Goal: Task Accomplishment & Management: Complete application form

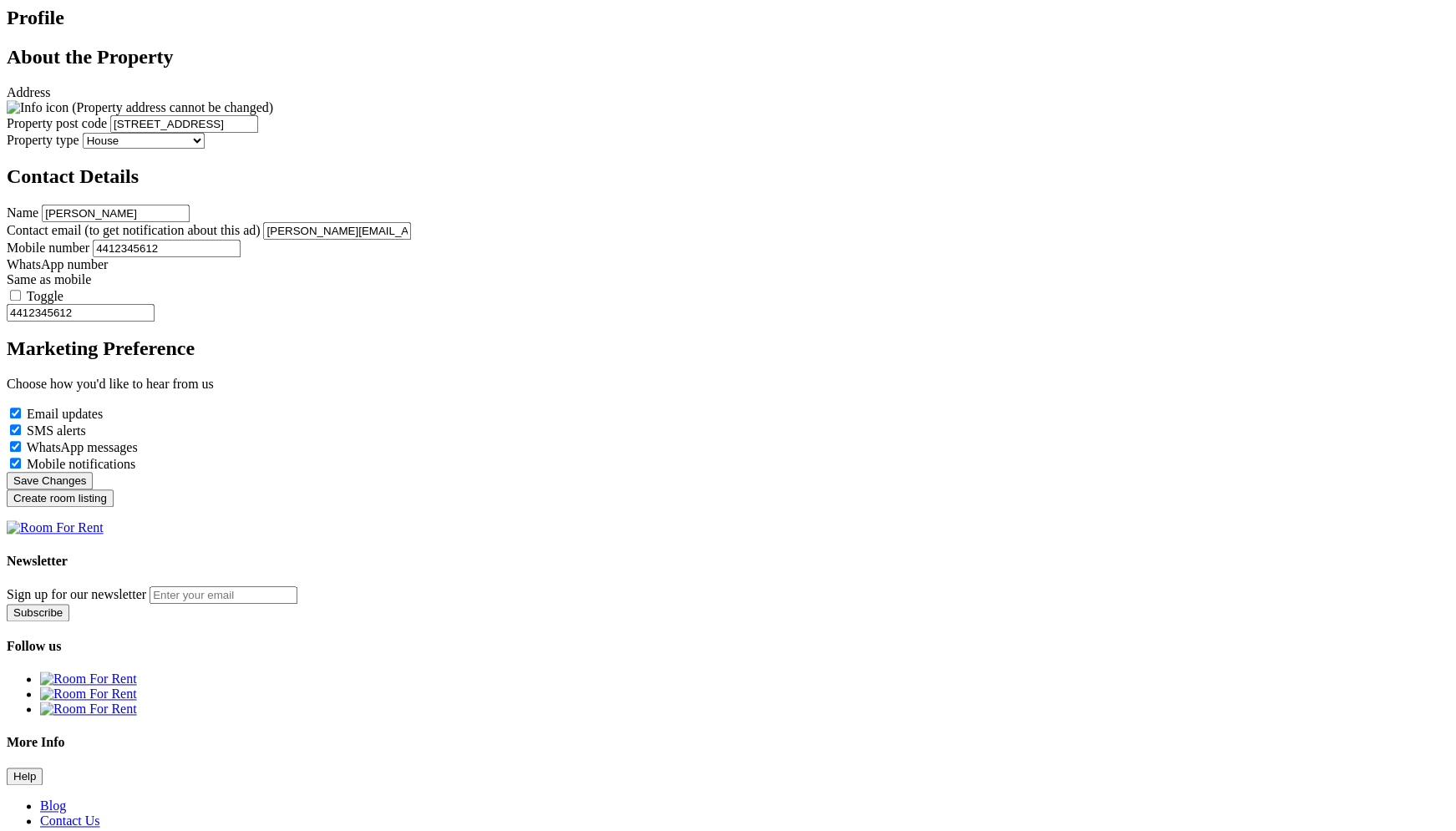
scroll to position [636, 0]
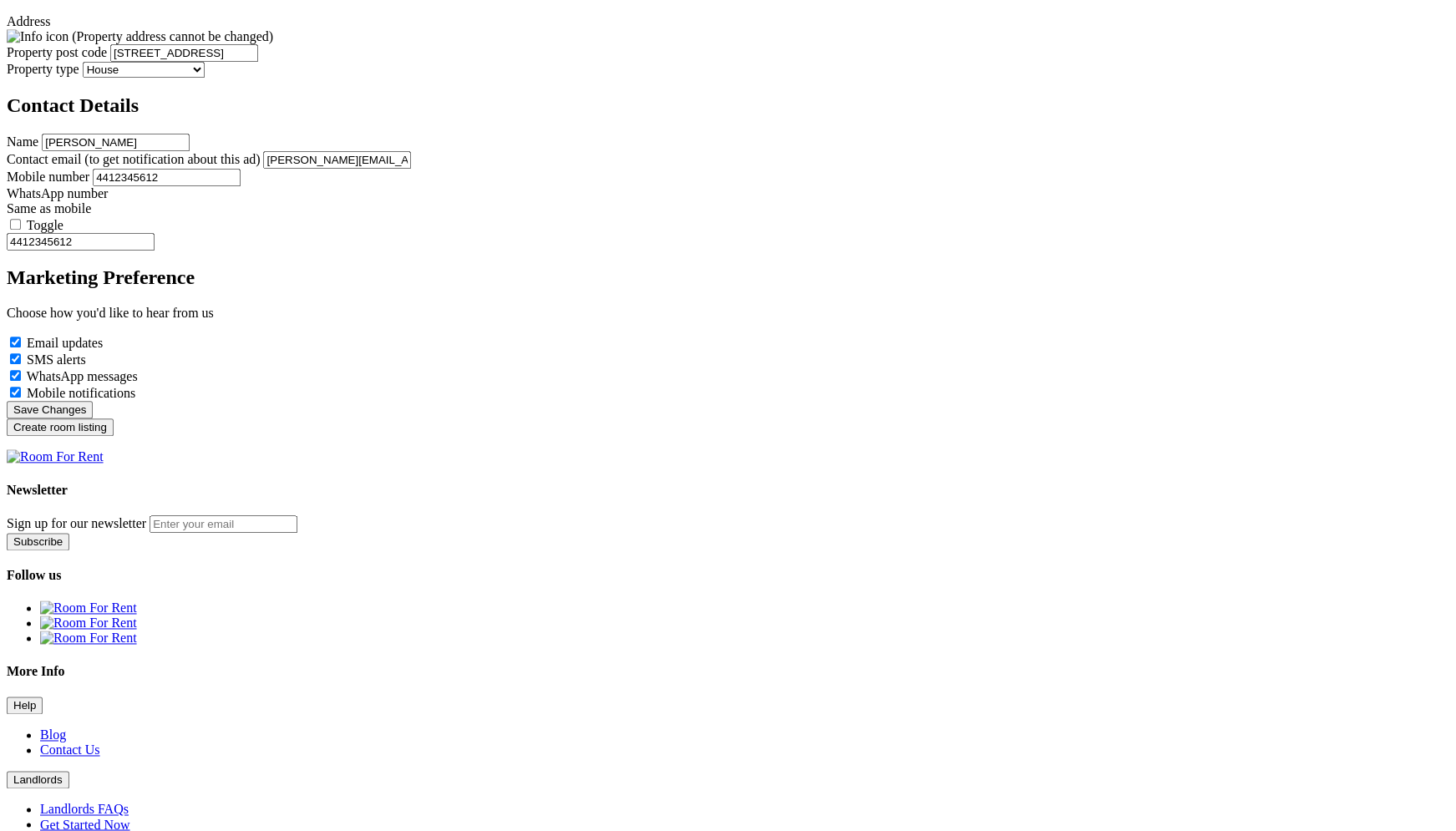
click at [114, 433] on input "Create room listing" at bounding box center [60, 427] width 107 height 18
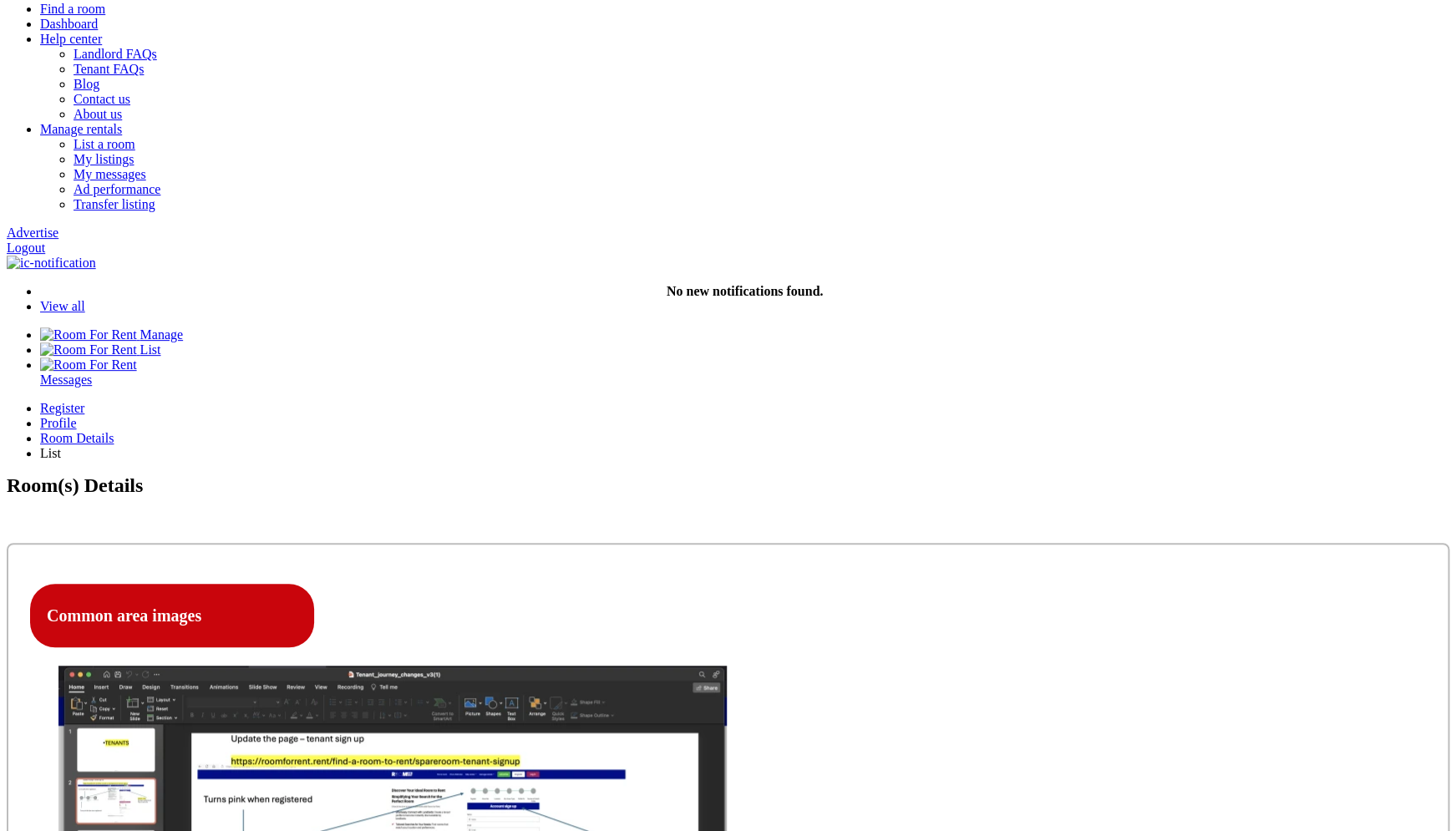
scroll to position [168, 0]
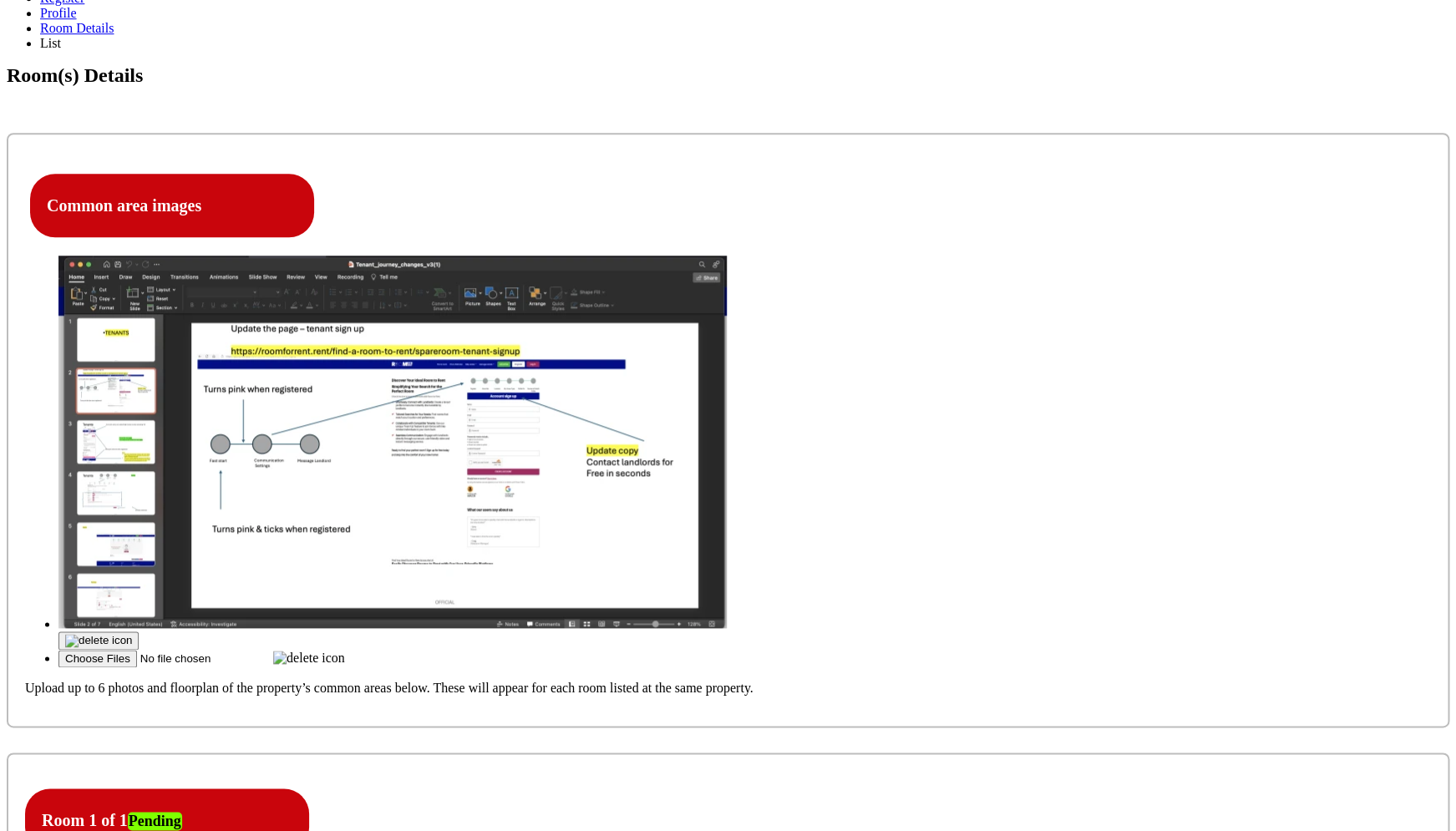
scroll to position [513, 0]
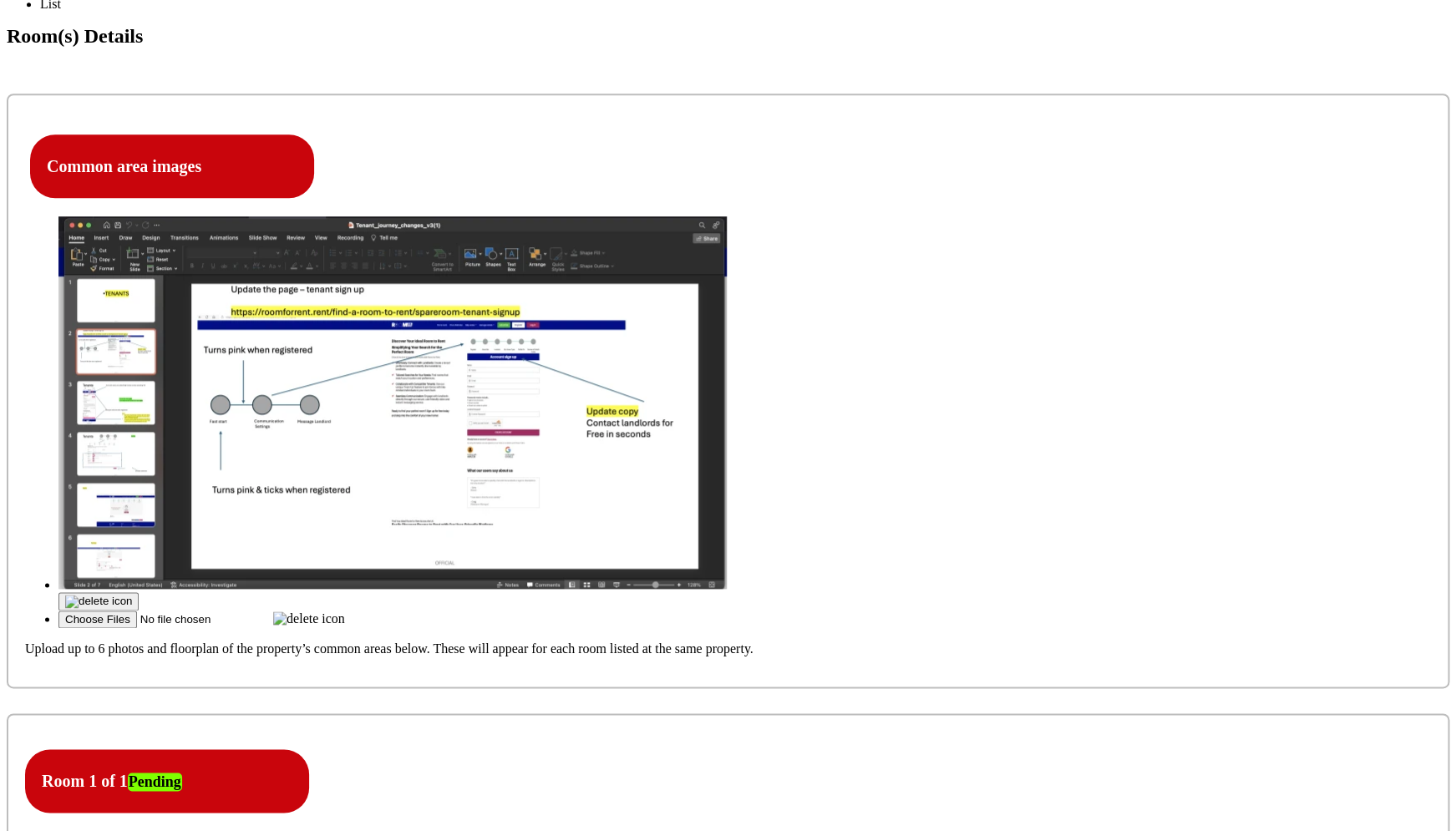
scroll to position [547, 0]
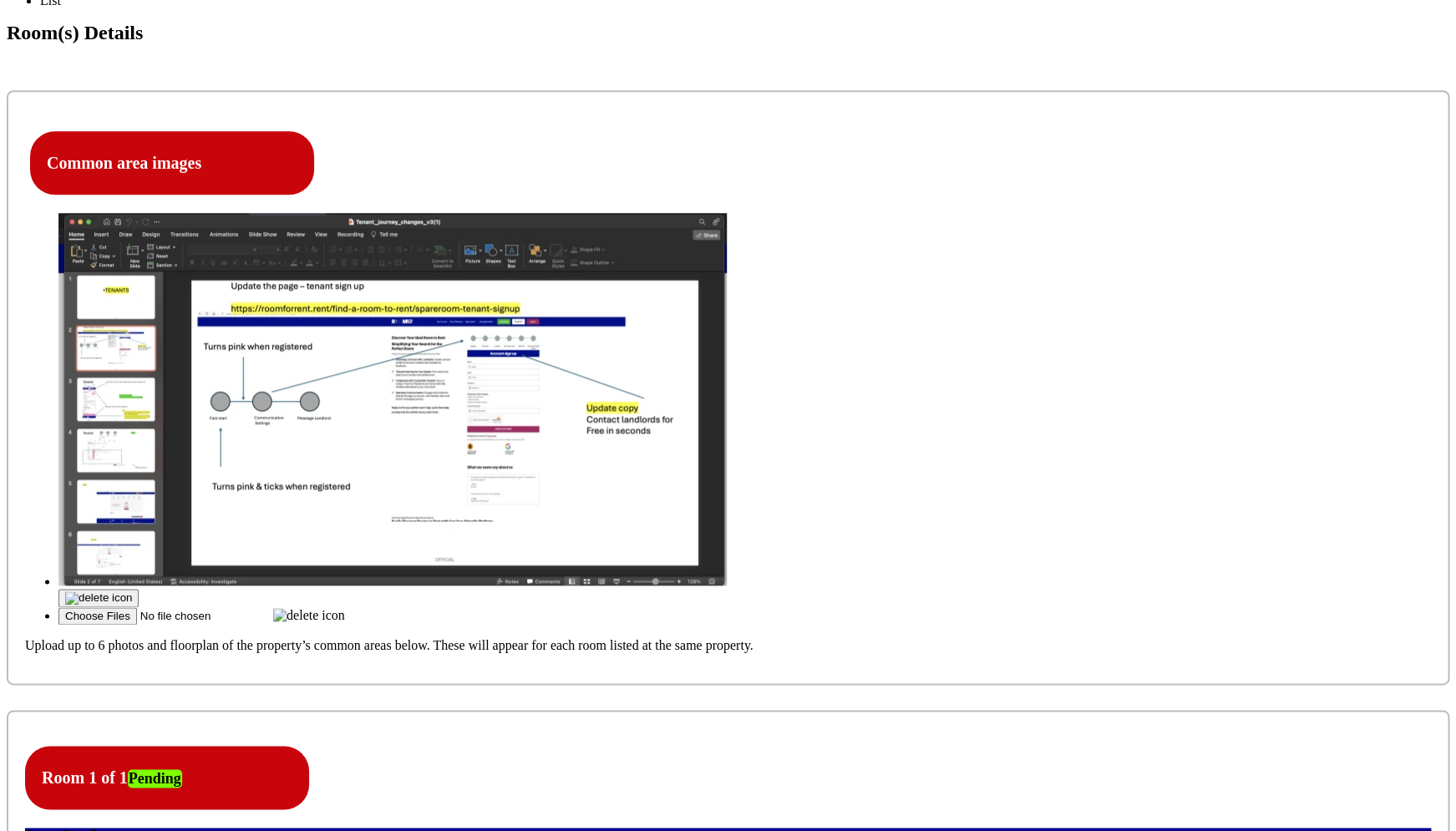
click option "Please Select" at bounding box center [0, 0] width 0 height 0
drag, startPoint x: 671, startPoint y: 273, endPoint x: 571, endPoint y: 271, distance: 100.0
copy label "Furnished Room"
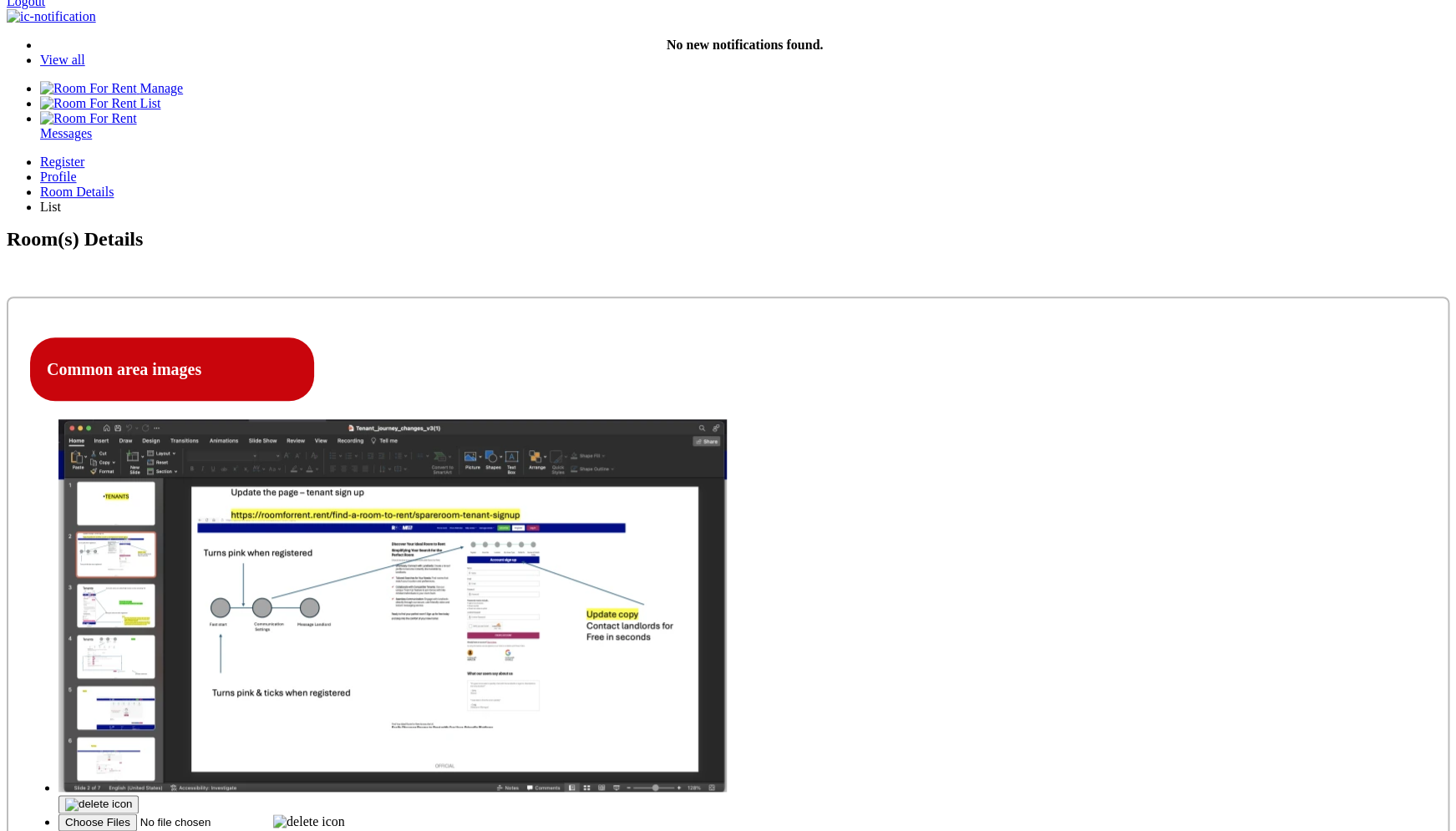
scroll to position [339, 0]
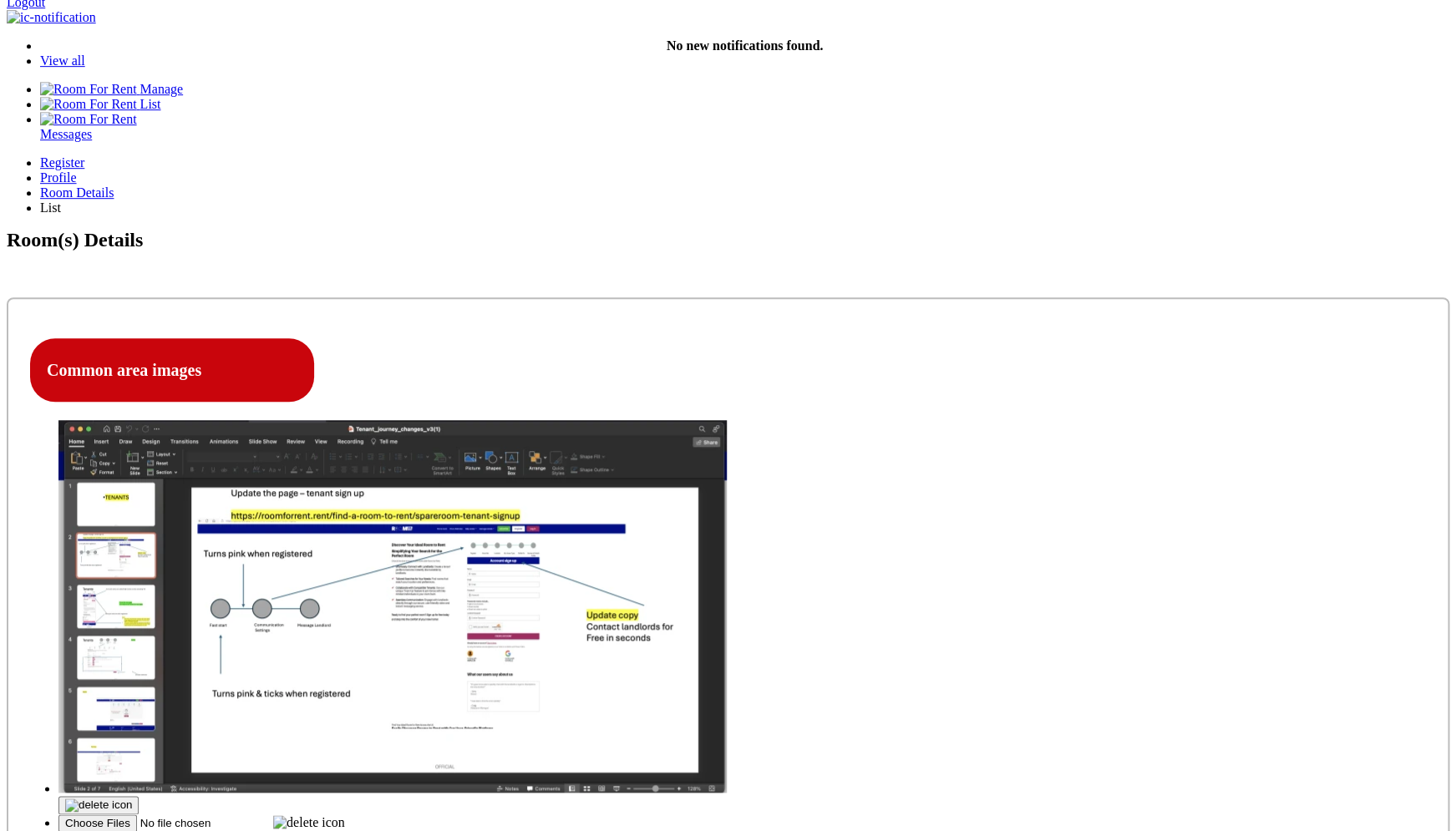
drag, startPoint x: 1001, startPoint y: 409, endPoint x: 909, endPoint y: 407, distance: 92.0
copy label "Expected Bills"
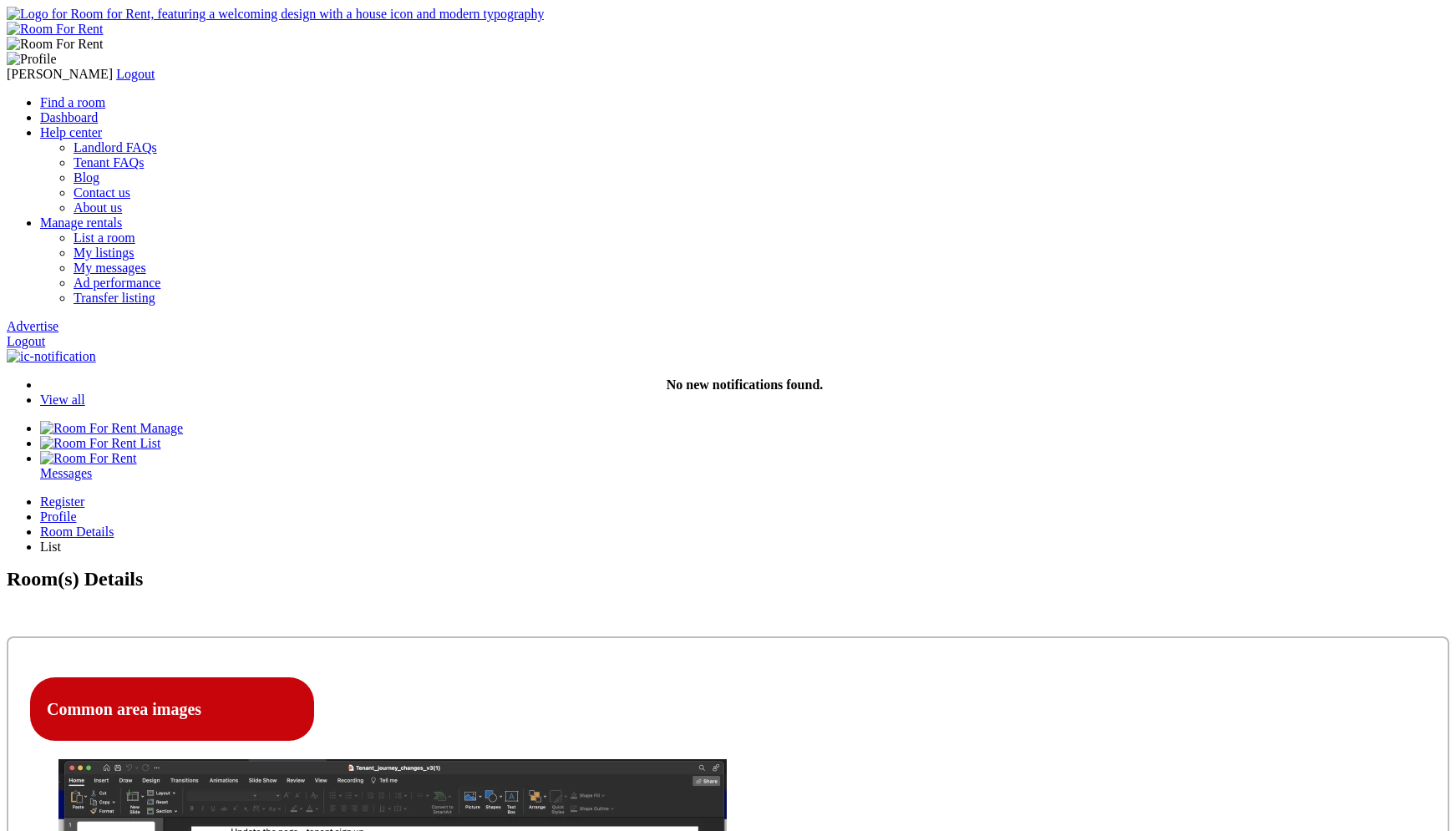
scroll to position [339, 0]
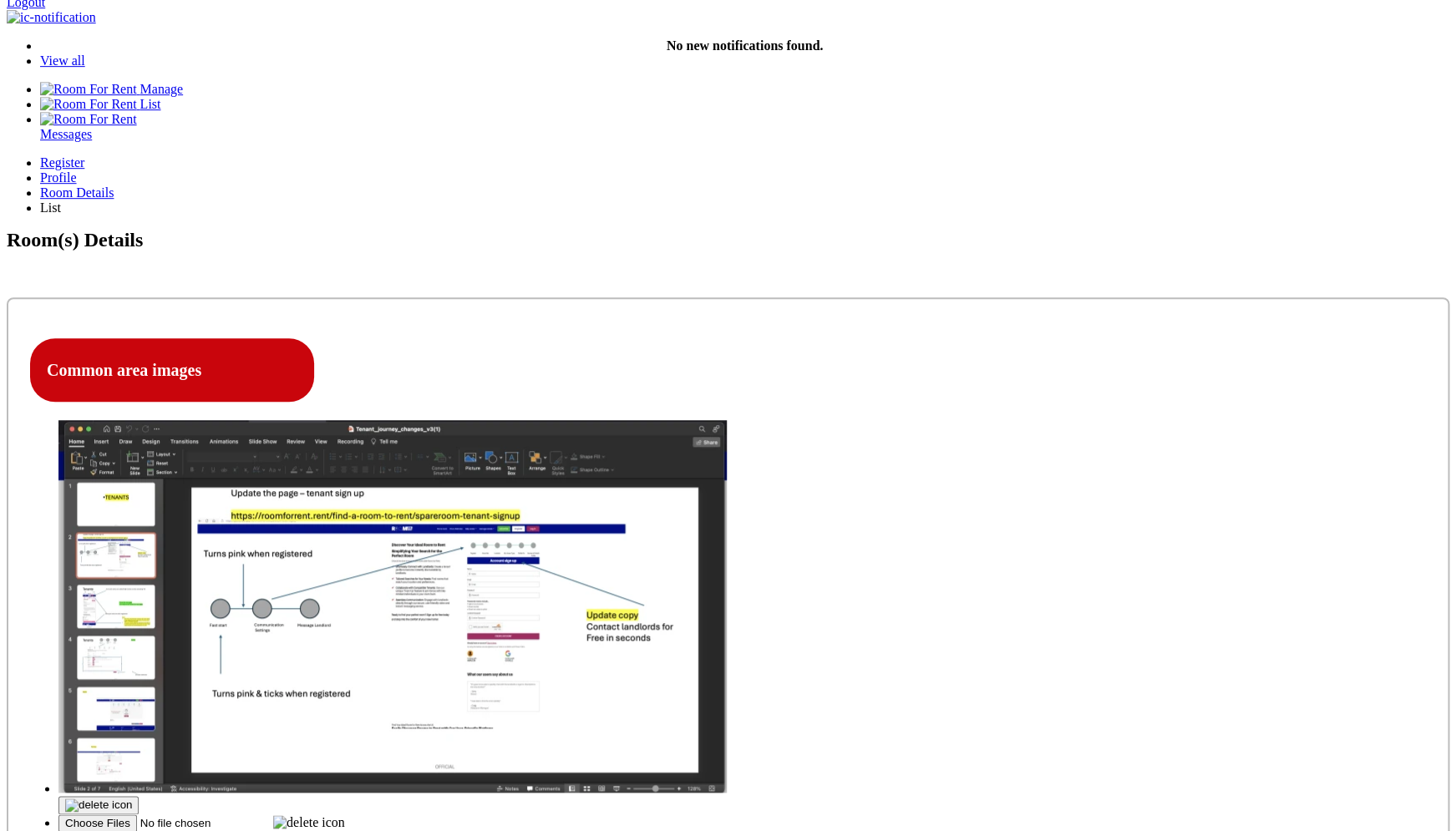
type input "11"
select select "Yes"
click option "Yes" at bounding box center [0, 0] width 0 height 0
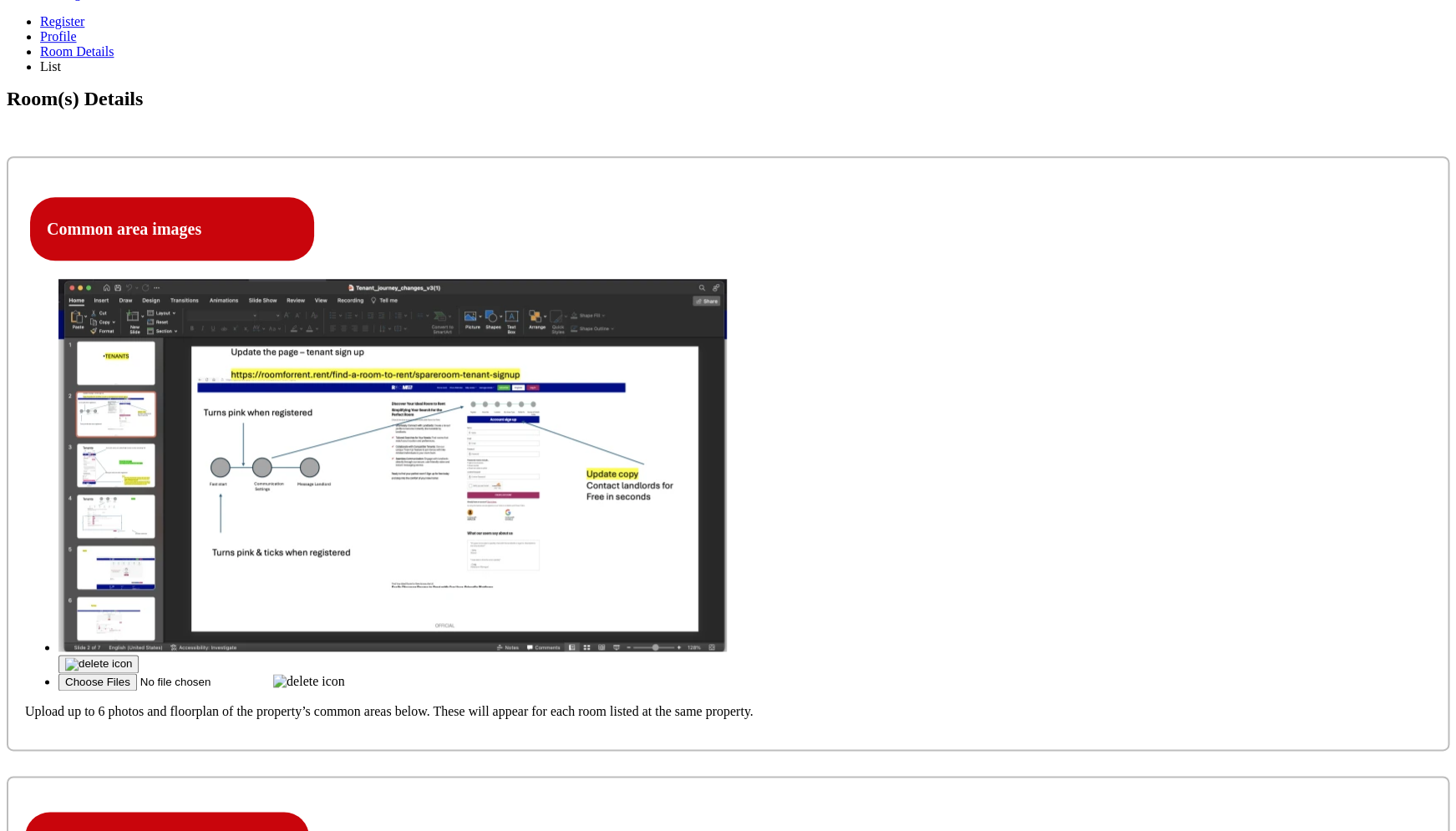
scroll to position [487, 0]
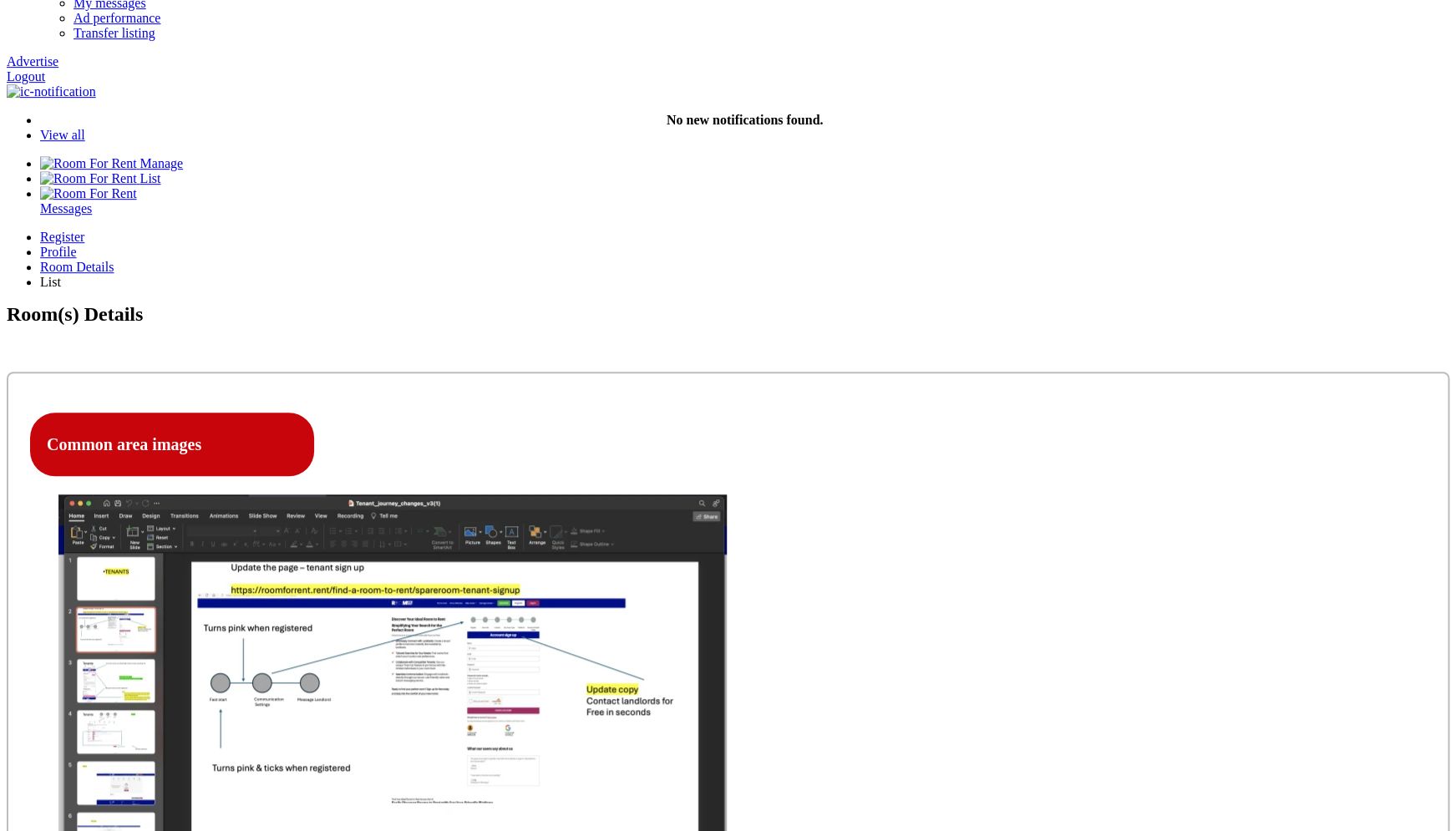
scroll to position [267, 0]
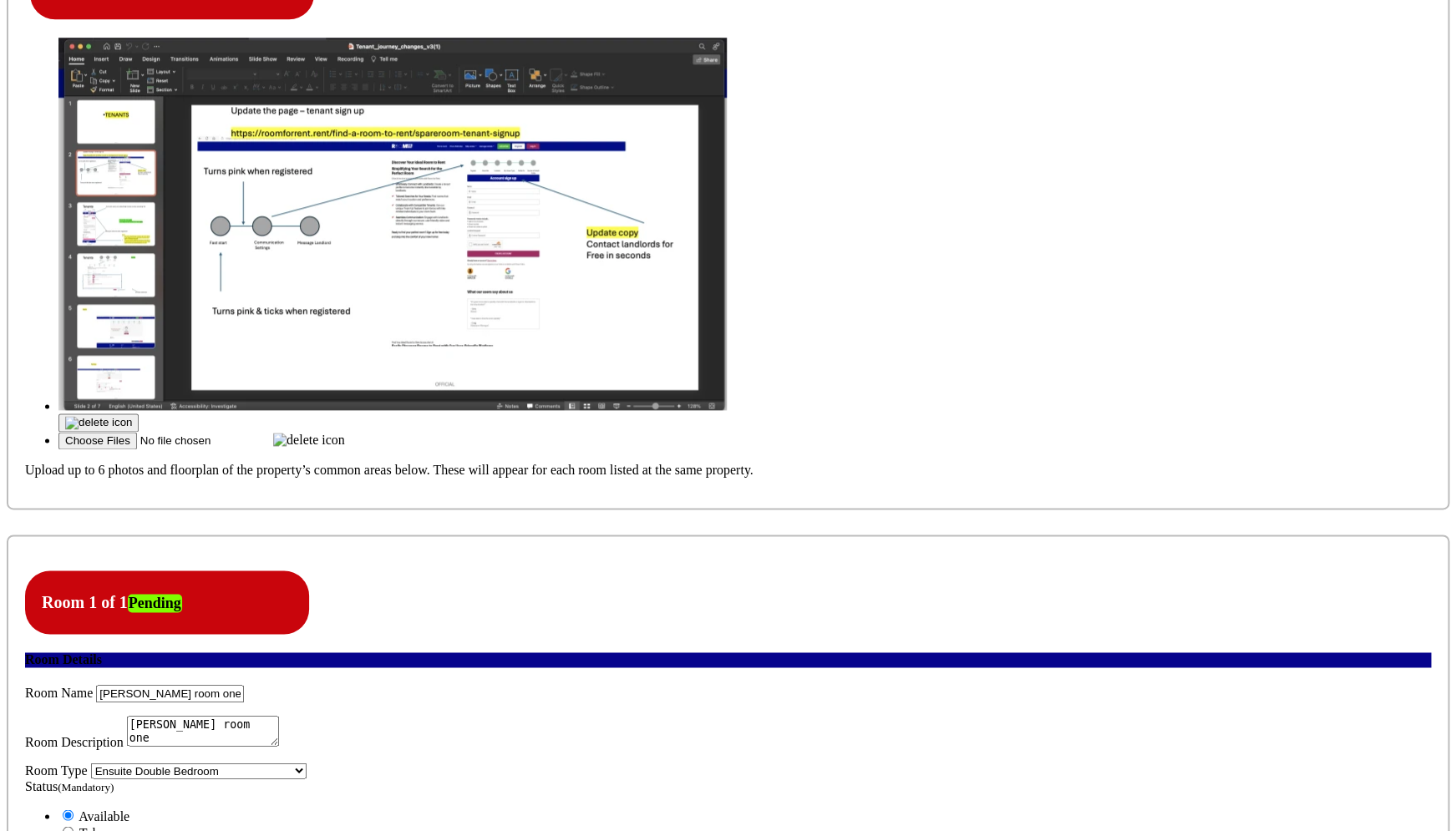
scroll to position [708, 0]
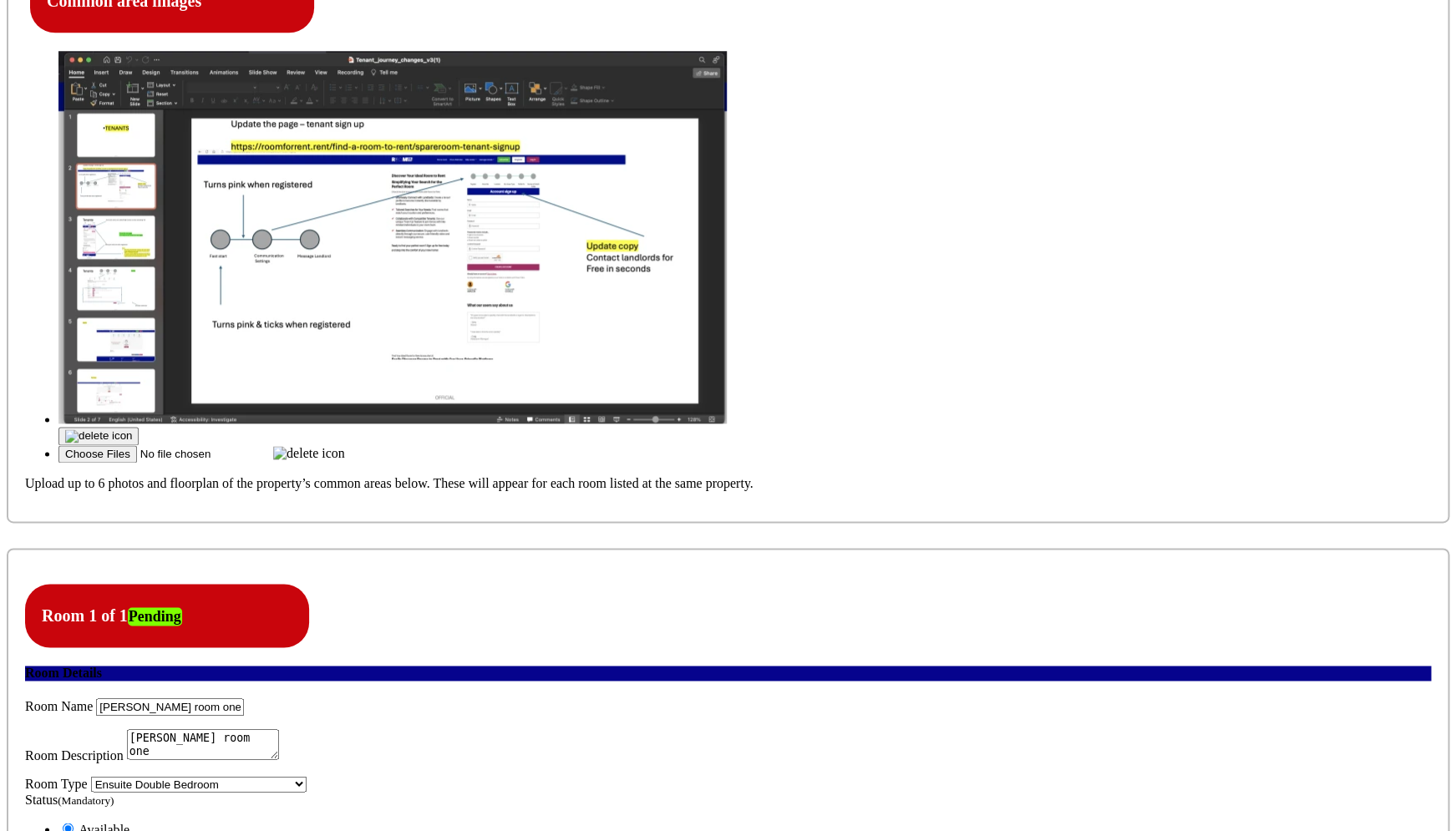
type input "C:\fakepath\Screenshot 2025-09-15 at 7.35.20 PM.png"
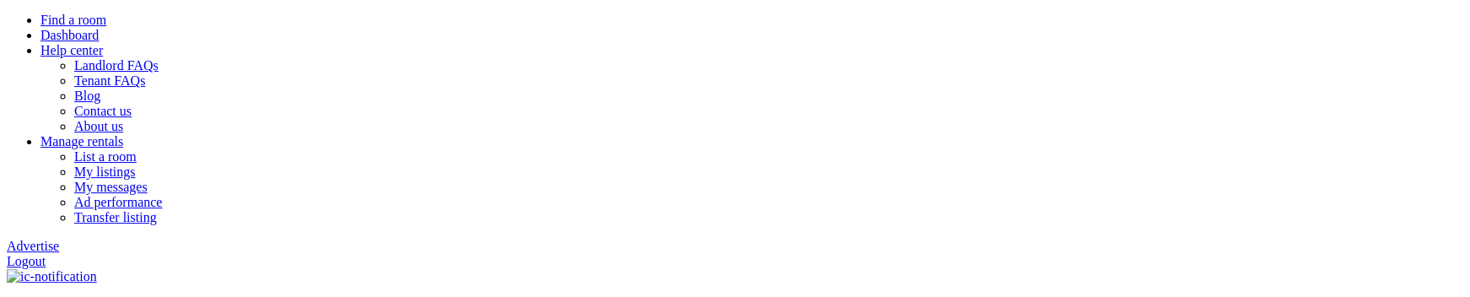
scroll to position [158, 0]
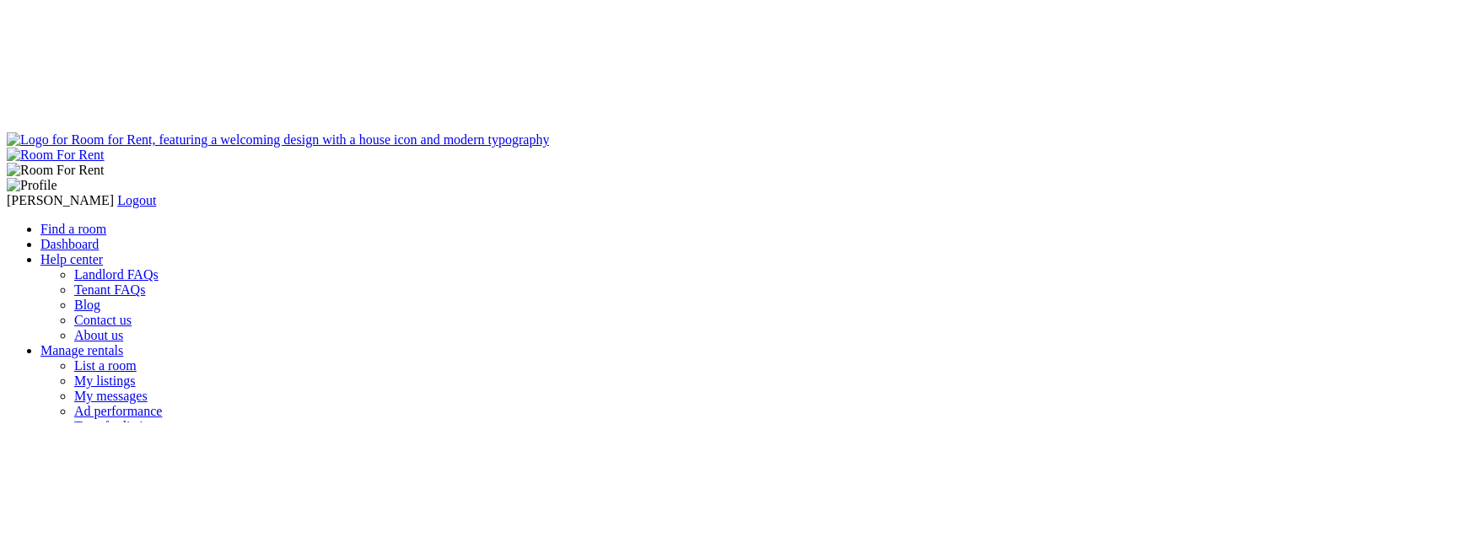
scroll to position [158, 0]
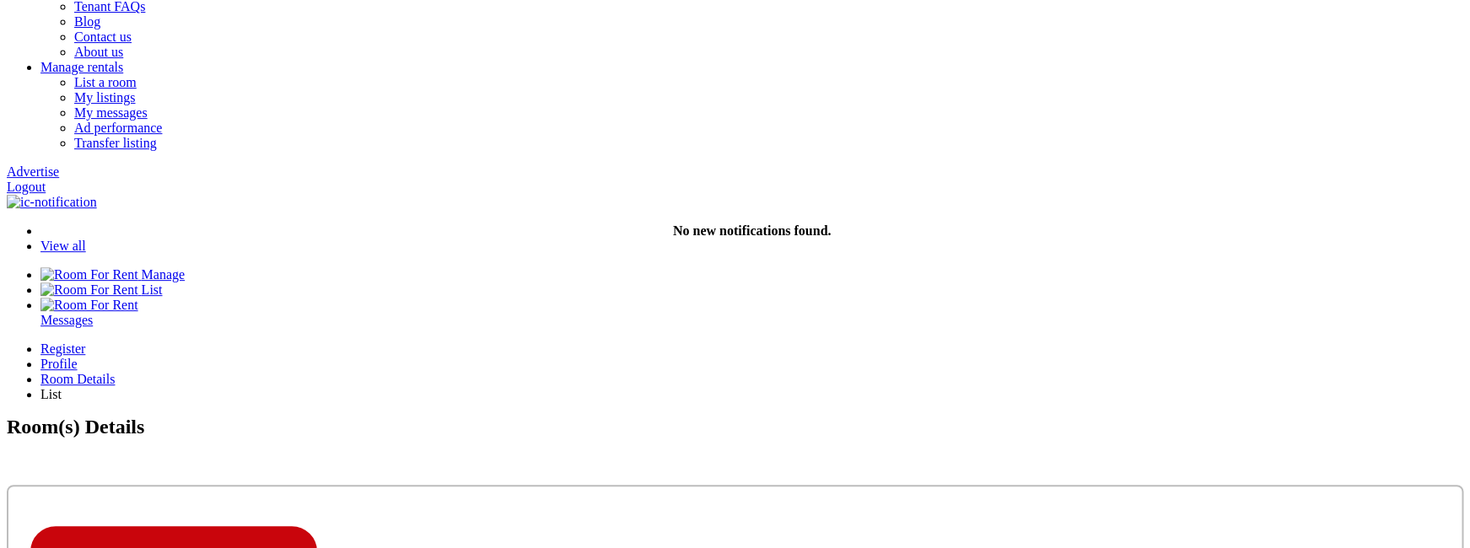
type input "C:\fakepath\Screenshot 2025-09-15 at 7.35.20 PM.png"
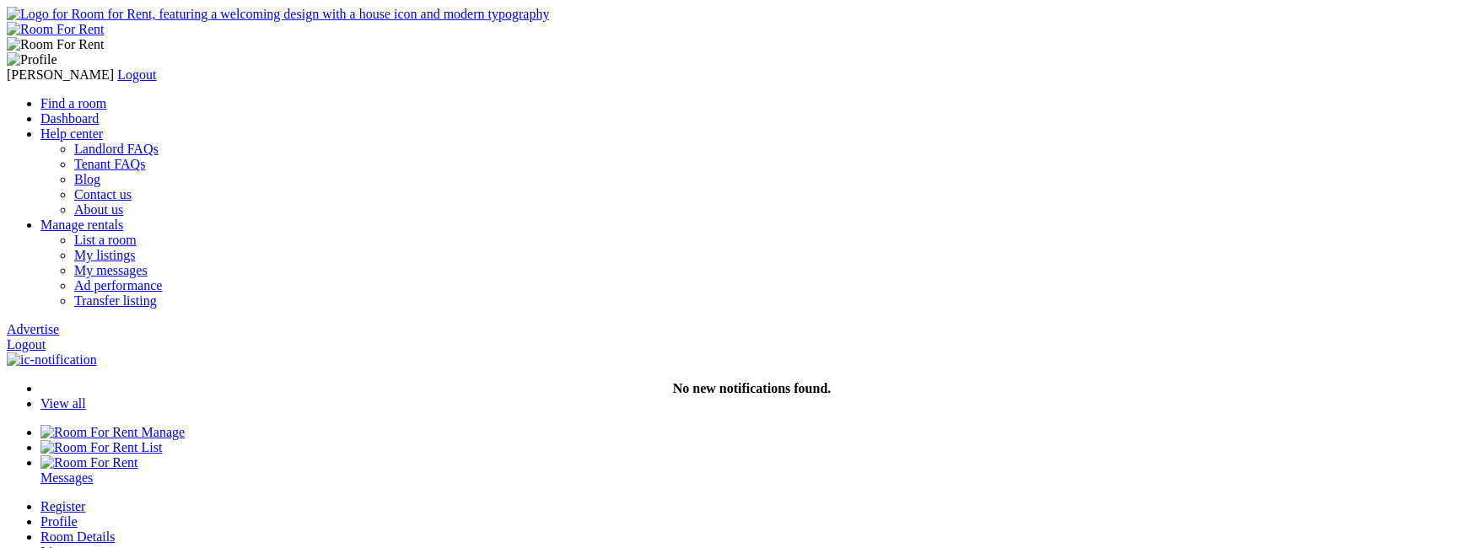
scroll to position [158, 0]
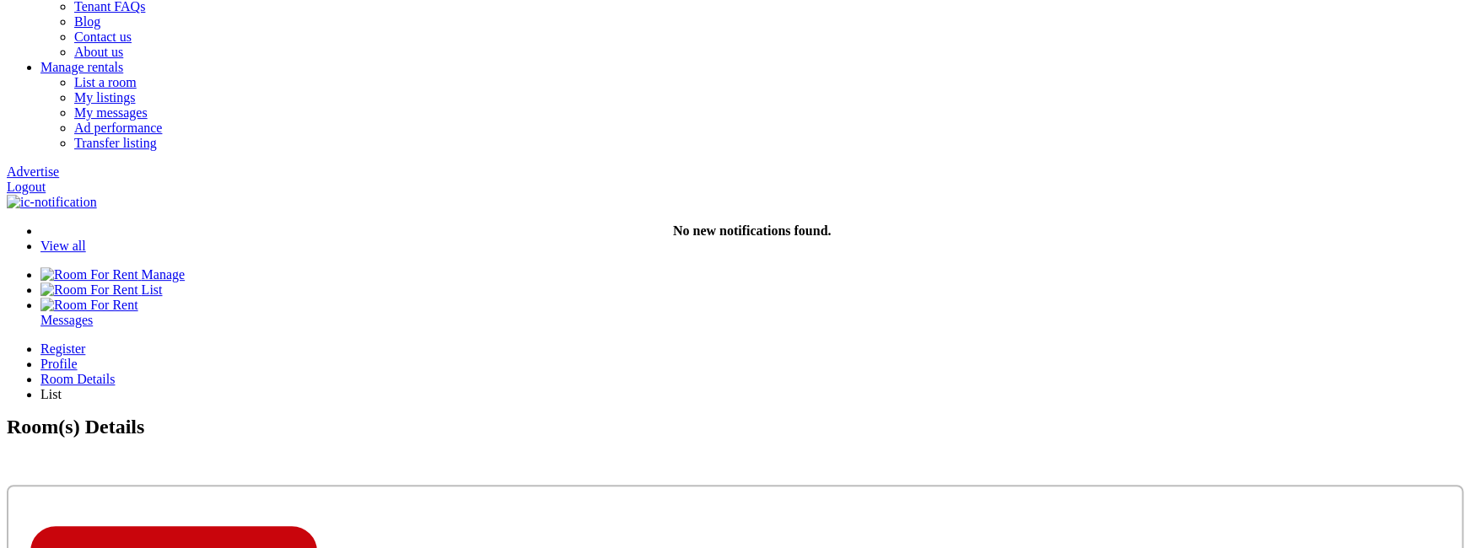
type input "C:\fakepath\Screenshot 2025-09-21 at 10.01.08 AM.png"
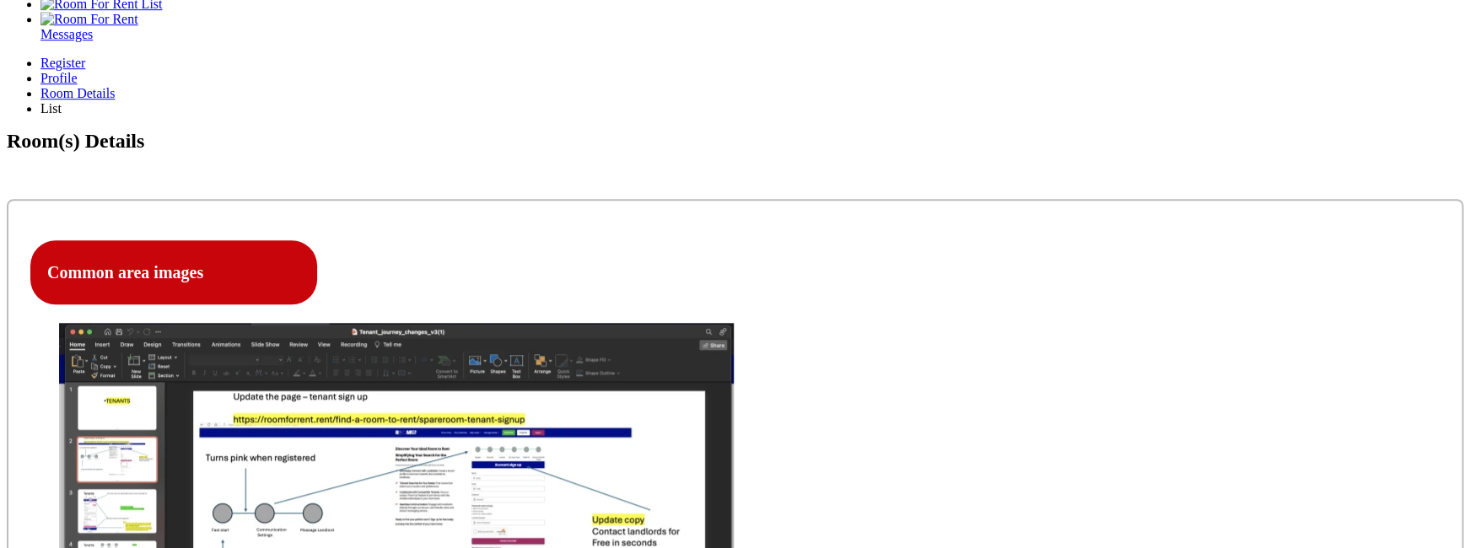
scroll to position [444, 0]
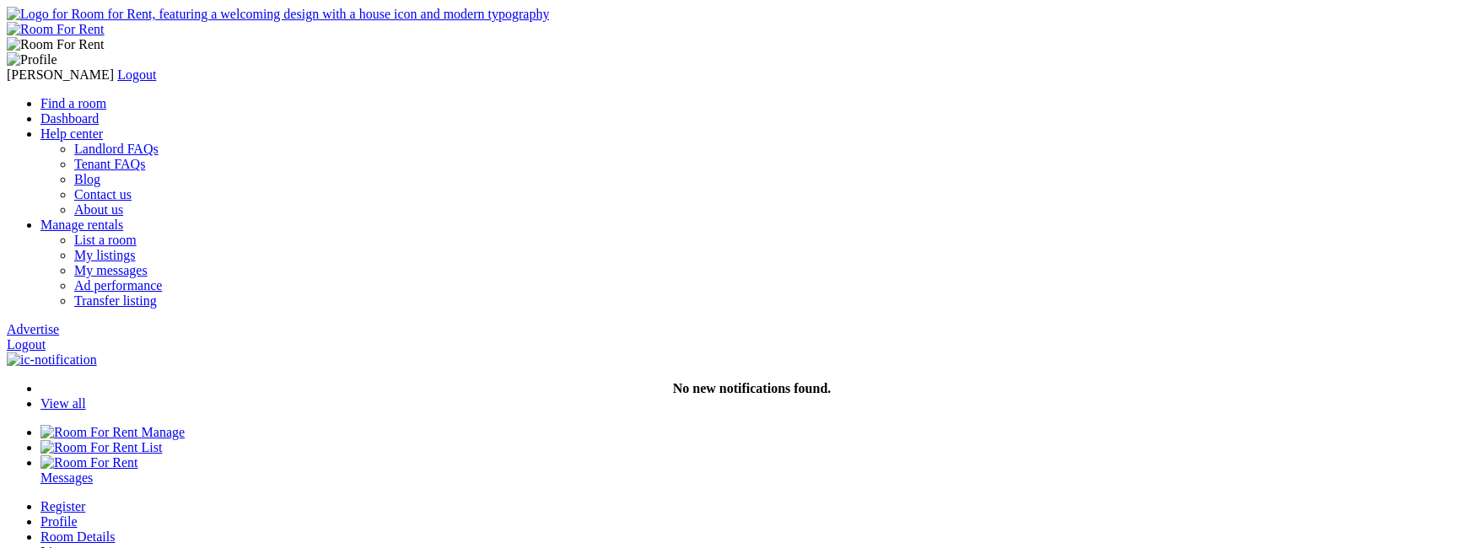
scroll to position [444, 0]
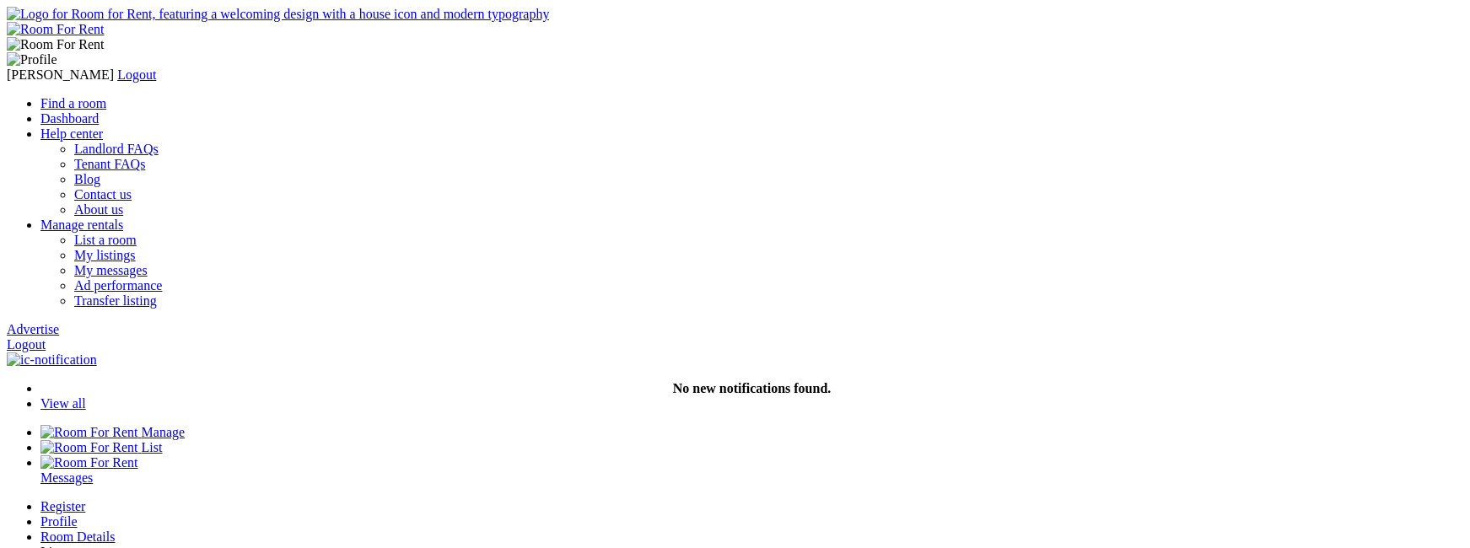
scroll to position [203, 0]
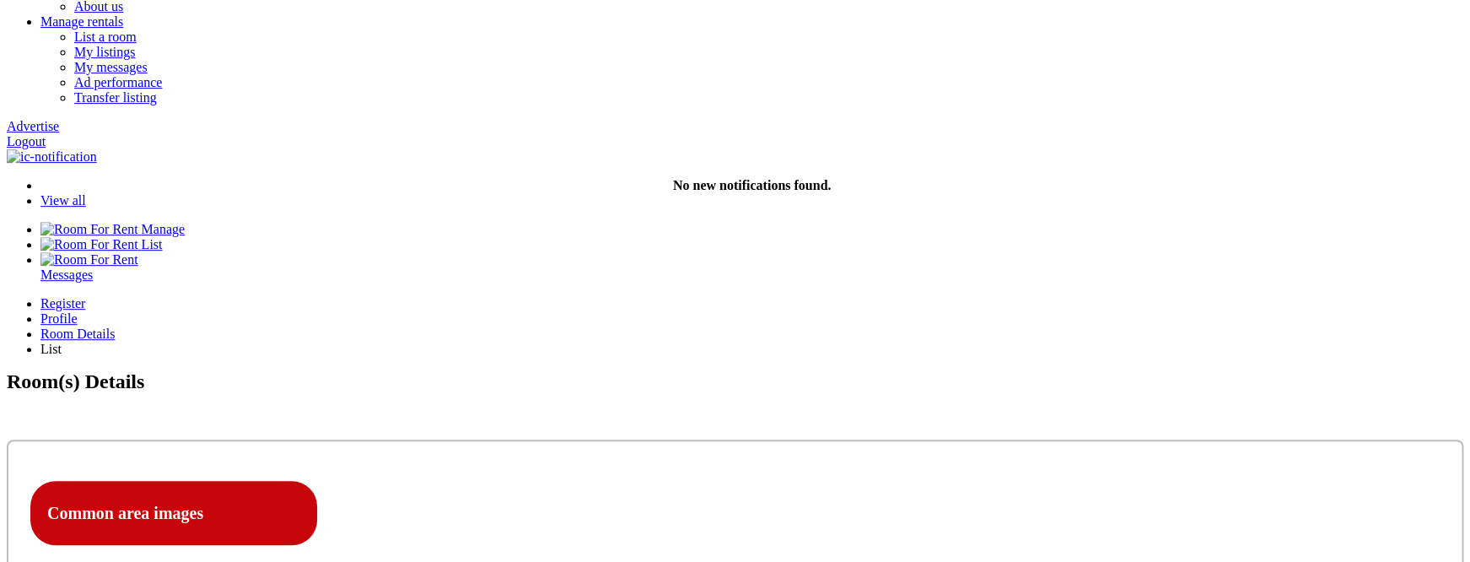
scroll to position [0, 0]
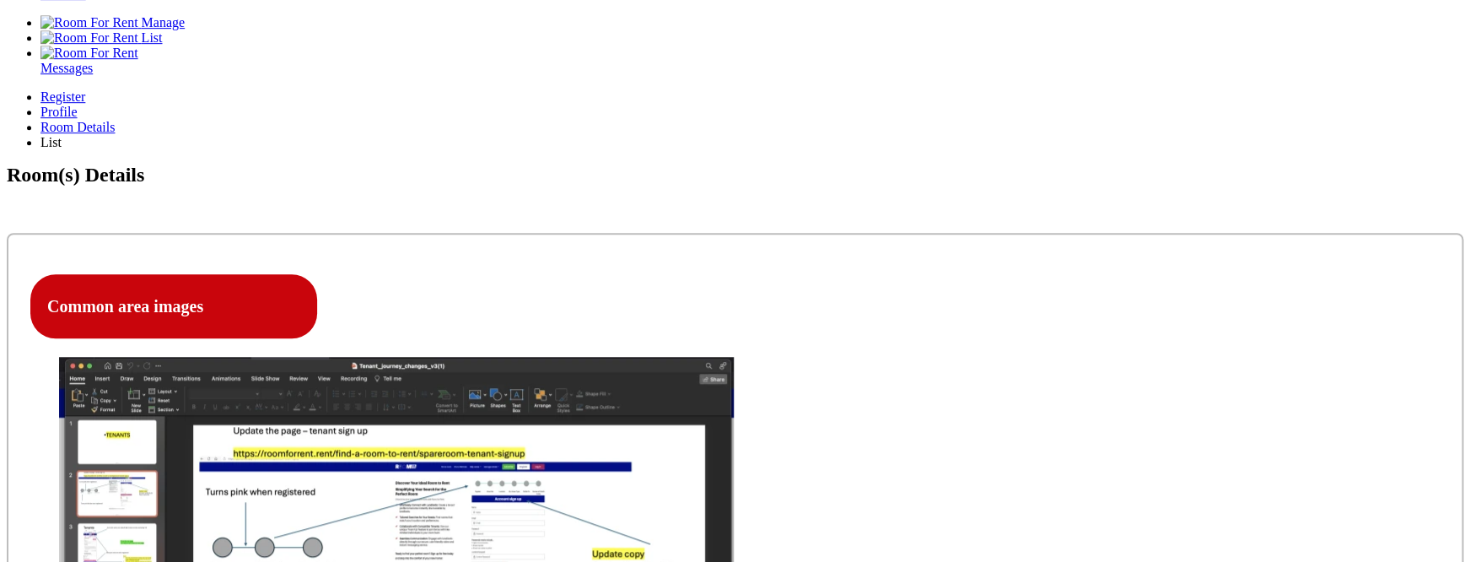
scroll to position [412, 0]
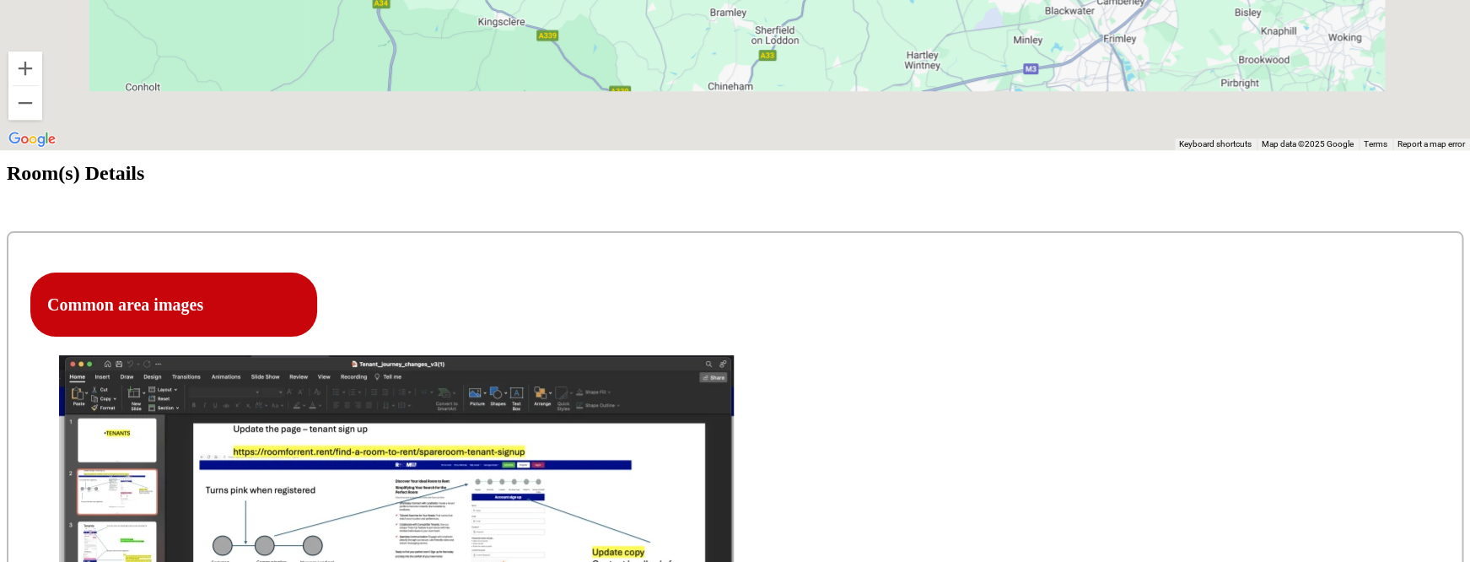
scroll to position [1789, 0]
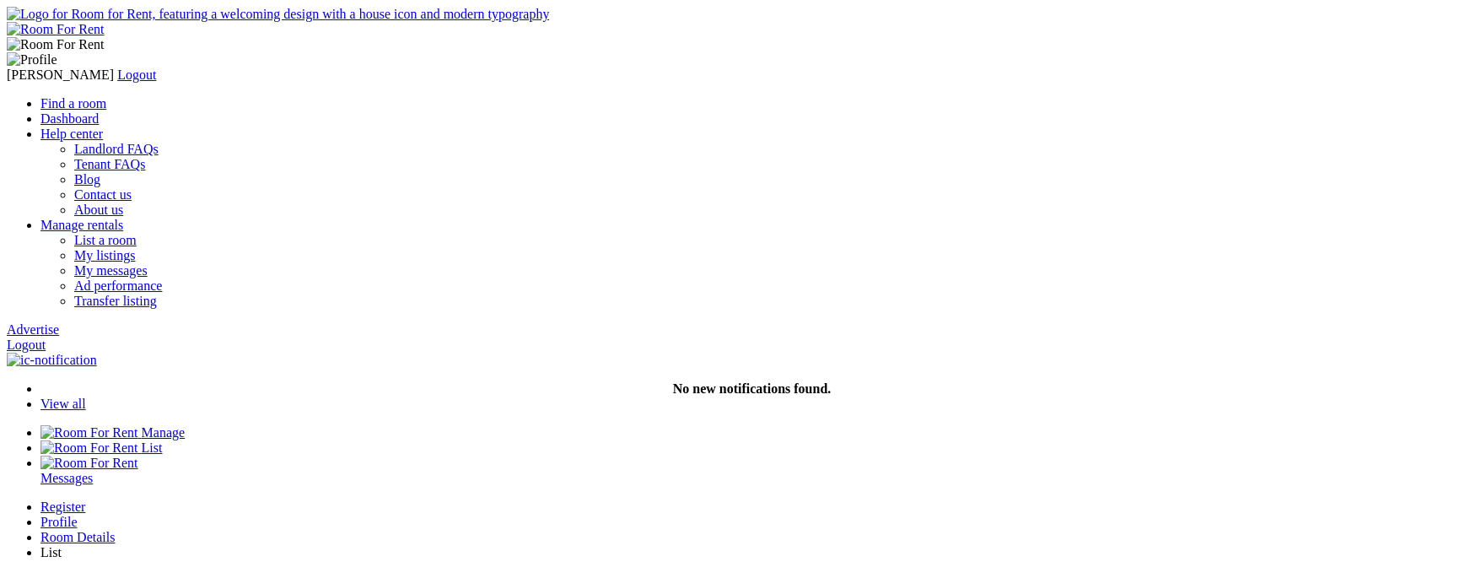
scroll to position [412, 0]
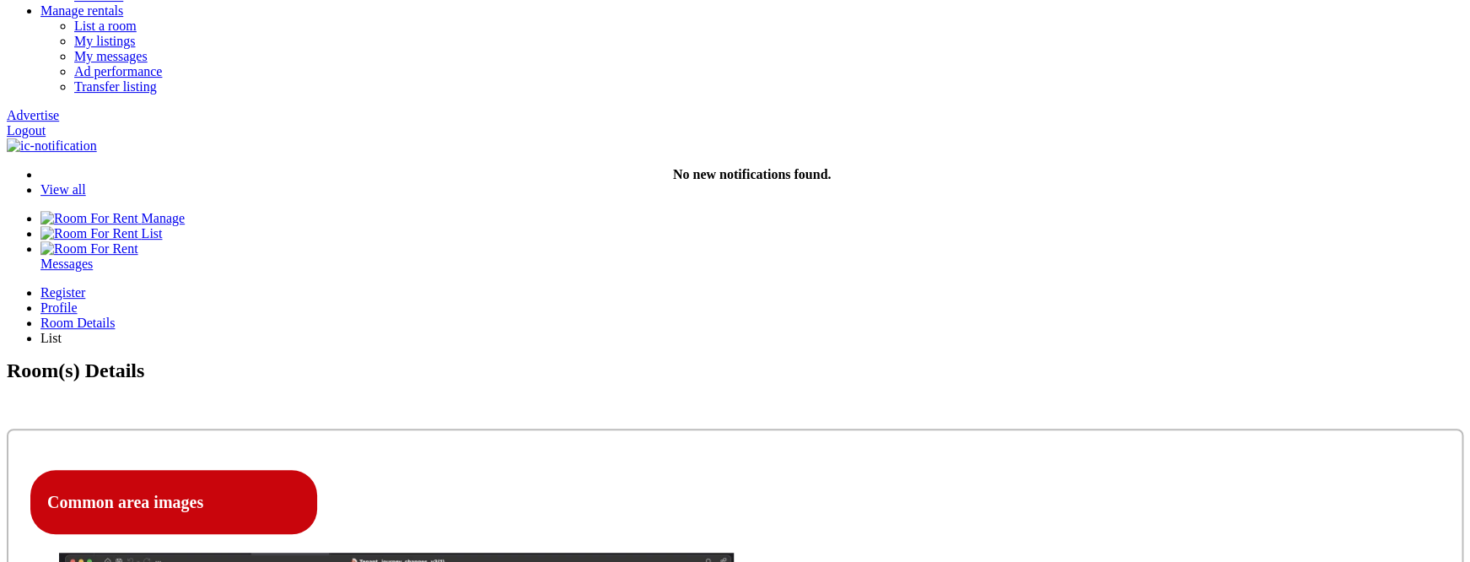
scroll to position [213, 0]
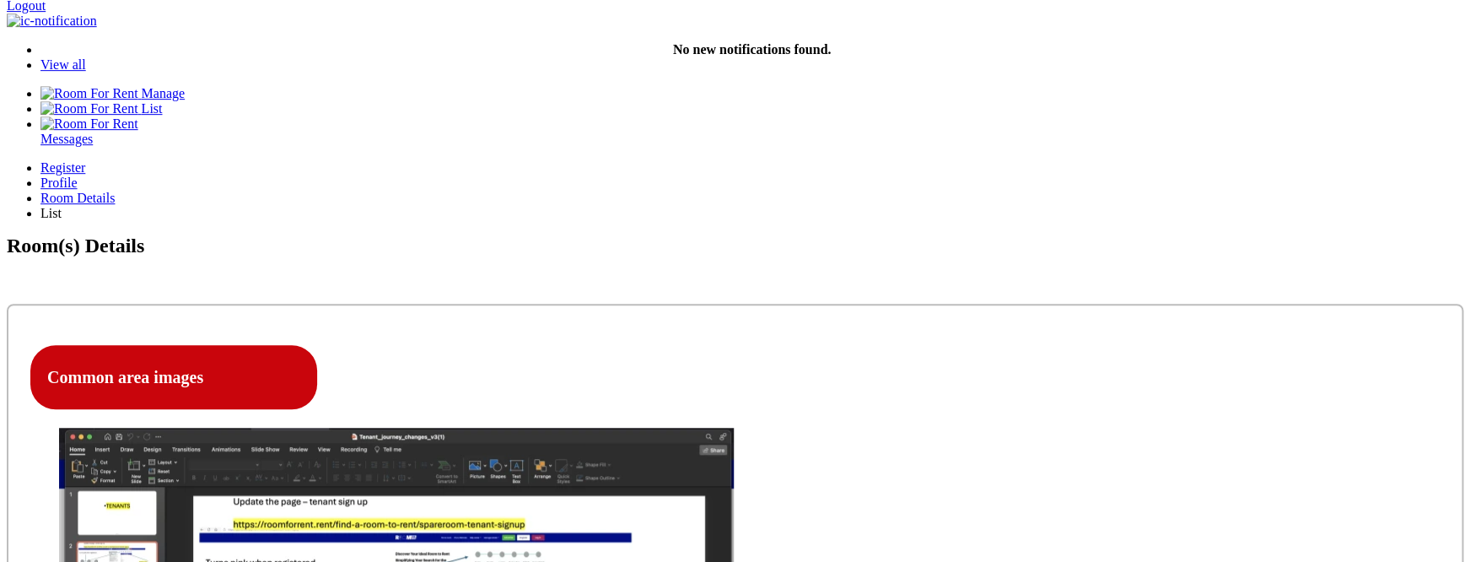
scroll to position [342, 0]
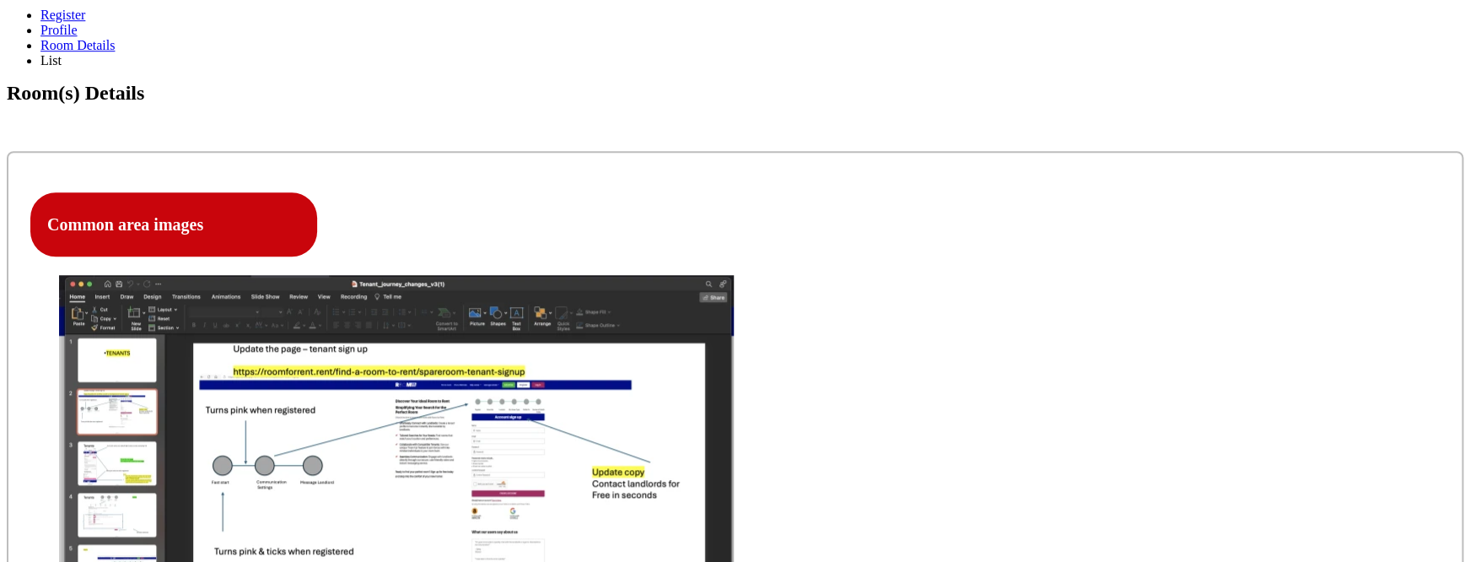
scroll to position [501, 0]
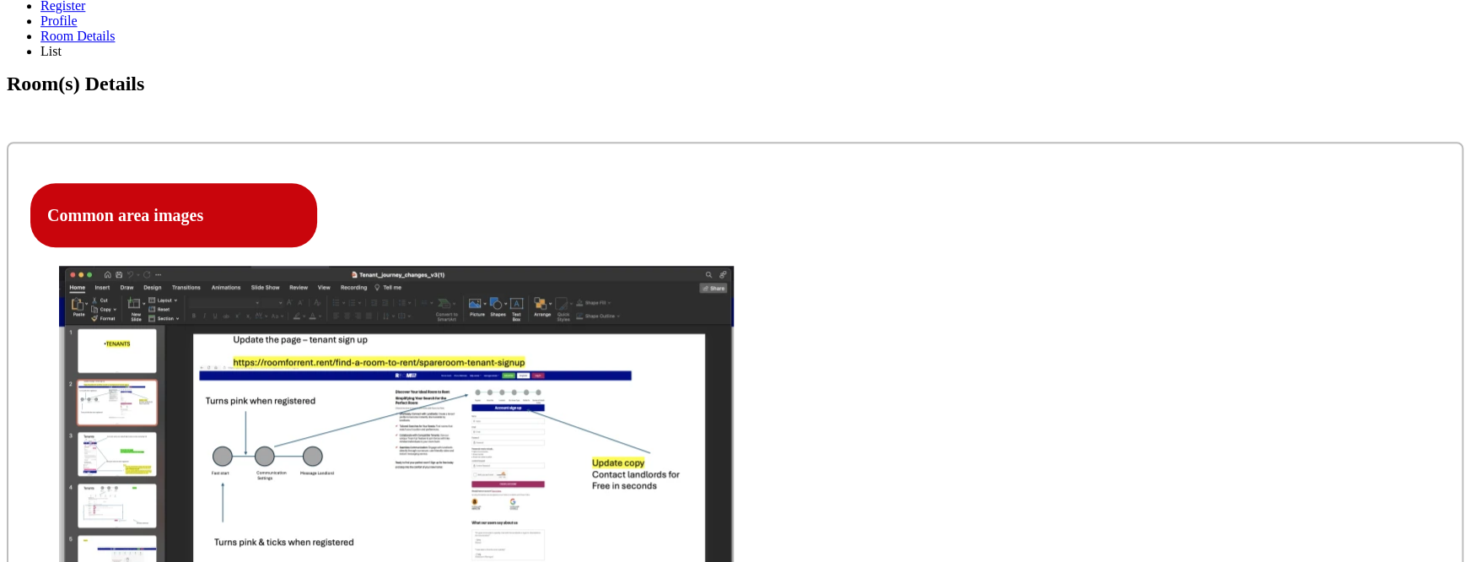
select select "Yes"
click option "Yes" at bounding box center [0, 0] width 0 height 0
drag, startPoint x: 684, startPoint y: 326, endPoint x: 576, endPoint y: 325, distance: 107.9
copy label "Security Deposit"
